Goal: Information Seeking & Learning: Learn about a topic

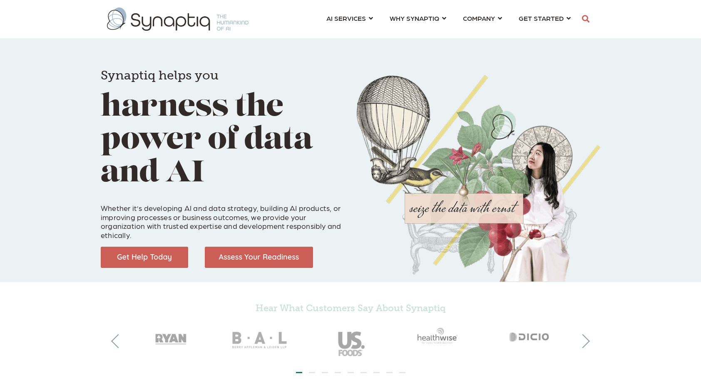
scroll to position [0, 3]
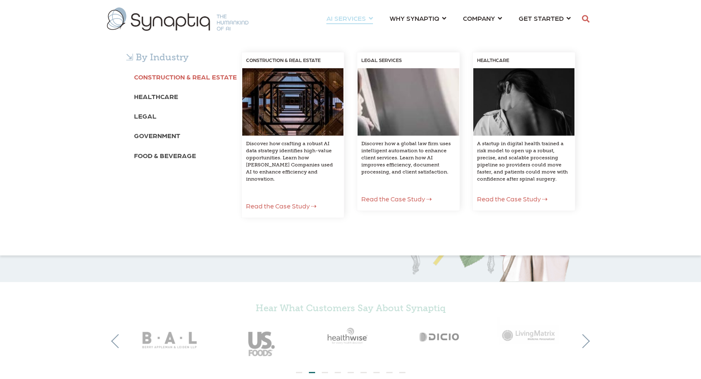
click at [186, 78] on b "Construction & Real Estate" at bounding box center [185, 77] width 103 height 8
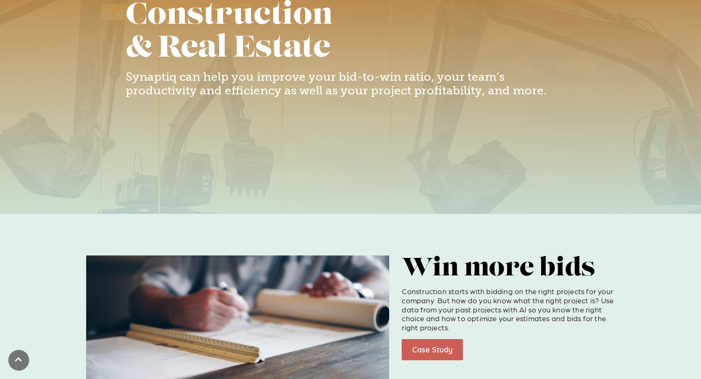
scroll to position [291, 0]
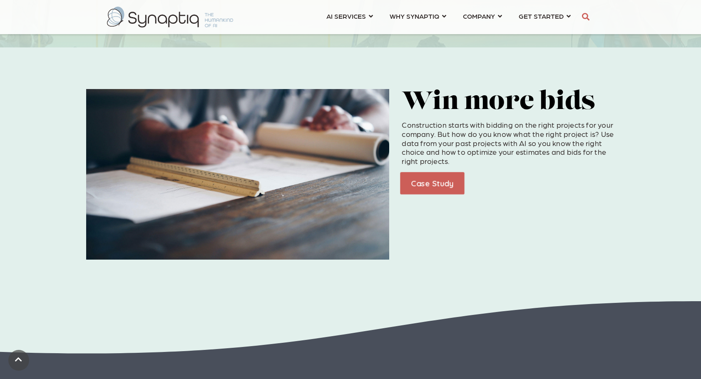
click at [423, 187] on link "Case Study" at bounding box center [432, 183] width 64 height 22
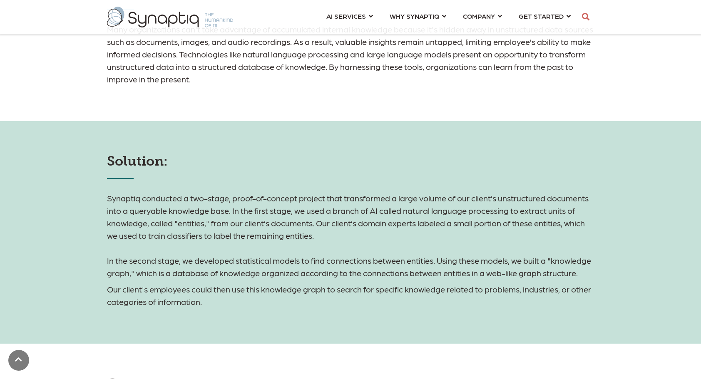
scroll to position [832, 0]
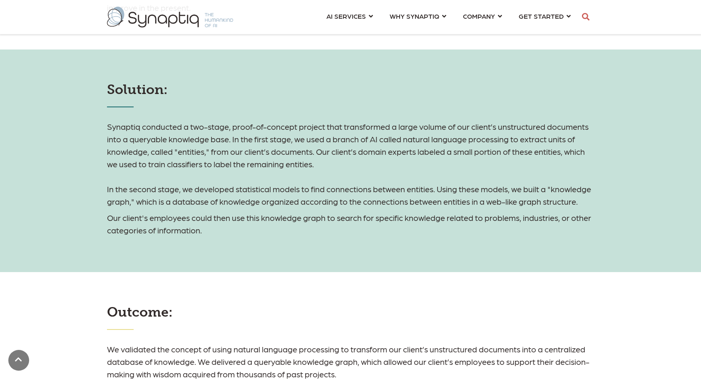
click at [295, 170] on h6 "Synaptiq conducted a two-stage, proof-of-concept project that transformed a lar…" at bounding box center [350, 163] width 487 height 87
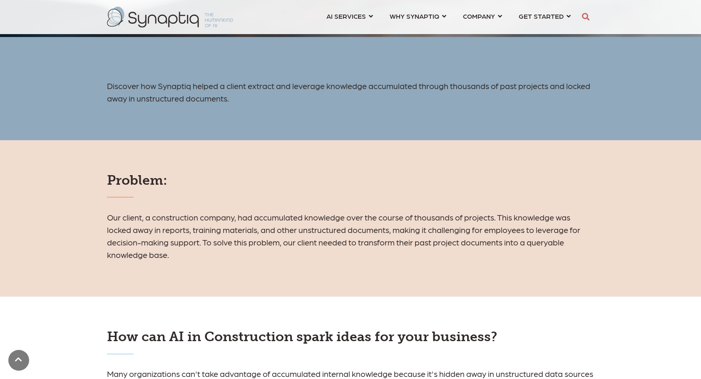
scroll to position [499, 0]
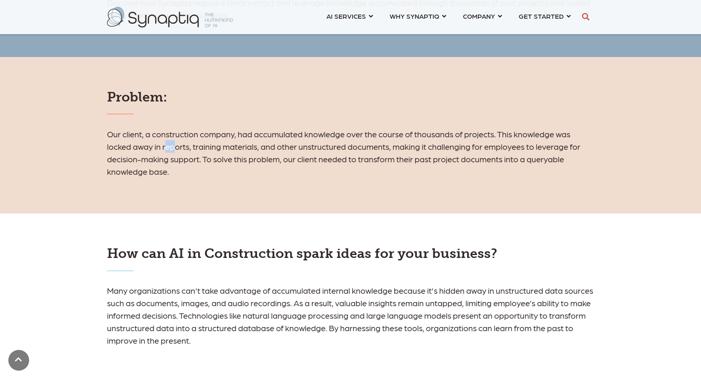
drag, startPoint x: 168, startPoint y: 148, endPoint x: 194, endPoint y: 148, distance: 25.4
click at [194, 148] on h6 "Our client, a construction company, had accumulated knowledge over the course o…" at bounding box center [350, 153] width 487 height 50
drag, startPoint x: 194, startPoint y: 148, endPoint x: 210, endPoint y: 203, distance: 57.3
click at [210, 203] on div "Problem: Our client, a construction company, had accumulated knowledge over the…" at bounding box center [350, 135] width 701 height 156
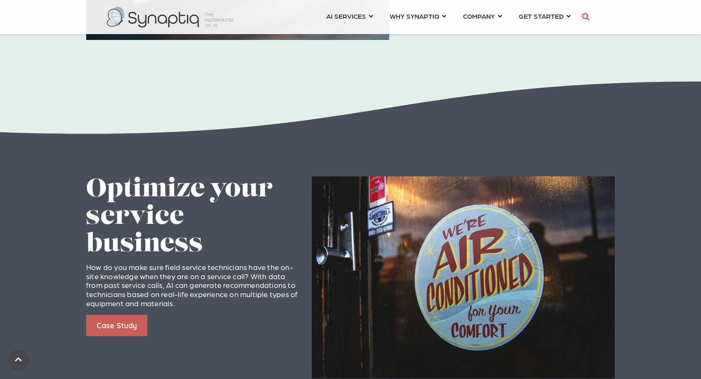
scroll to position [541, 0]
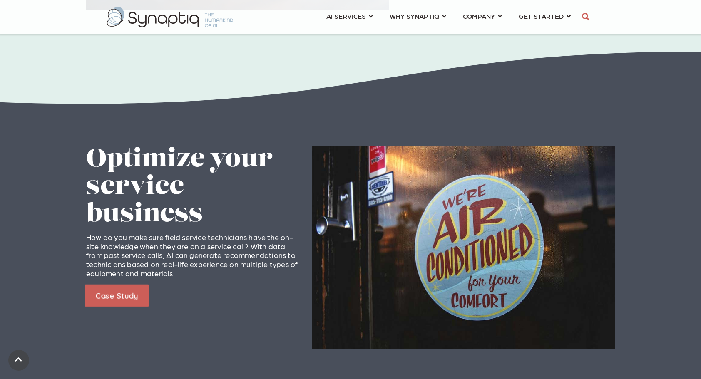
click at [117, 300] on link "Case Study" at bounding box center [116, 296] width 64 height 22
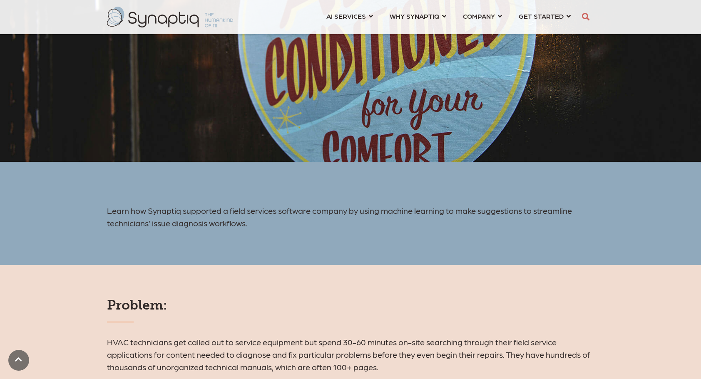
scroll to position [499, 0]
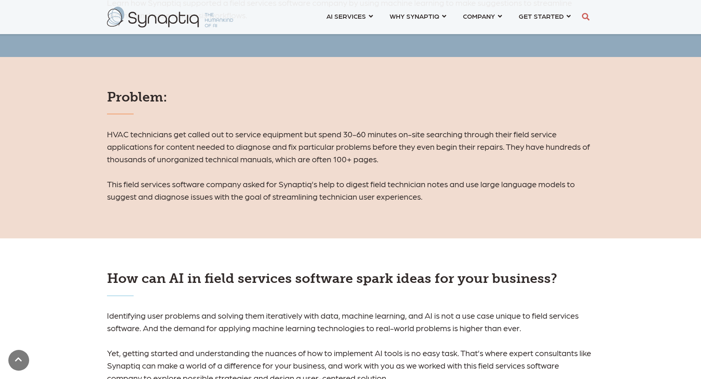
click at [216, 141] on h6 "HVAC technicians get called out to service equipment but spend 30-60 minutes on…" at bounding box center [350, 165] width 487 height 75
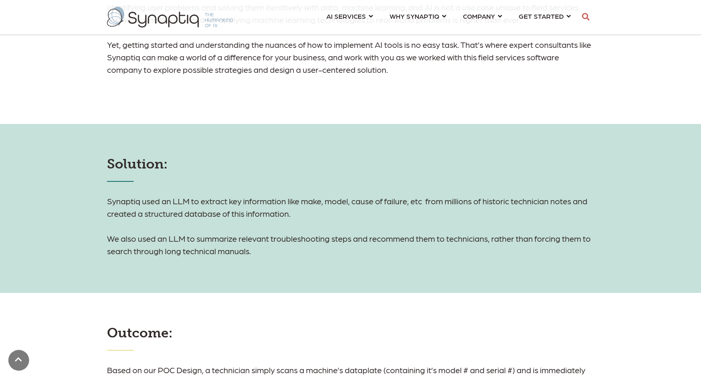
scroll to position [874, 0]
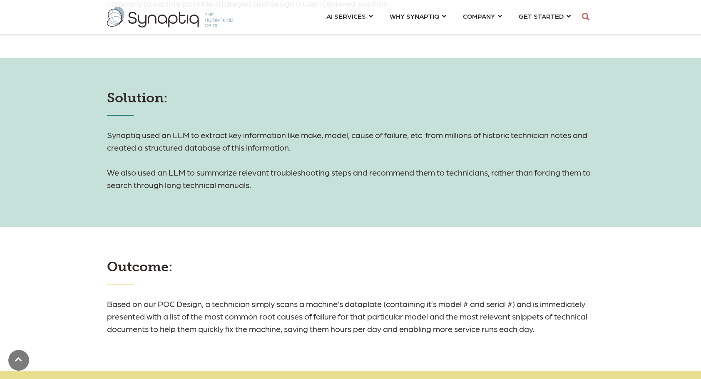
click at [355, 200] on div "Solution: Synaptiq used an LLM to extract key information like make, model, cau…" at bounding box center [350, 142] width 701 height 169
drag, startPoint x: 378, startPoint y: 172, endPoint x: 579, endPoint y: 175, distance: 201.5
click at [579, 175] on h6 "Synaptiq used an LLM to extract key information like make, model, cause of fail…" at bounding box center [350, 160] width 487 height 62
drag, startPoint x: 579, startPoint y: 175, endPoint x: 524, endPoint y: 224, distance: 74.3
click at [524, 224] on div "Solution: Synaptiq used an LLM to extract key information like make, model, cau…" at bounding box center [350, 142] width 701 height 169
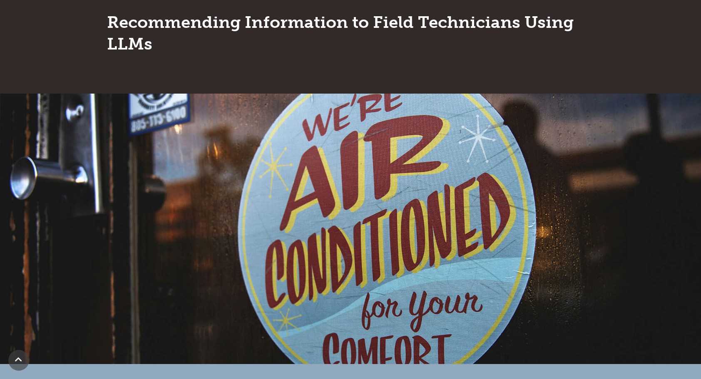
scroll to position [0, 0]
